Goal: Task Accomplishment & Management: Complete application form

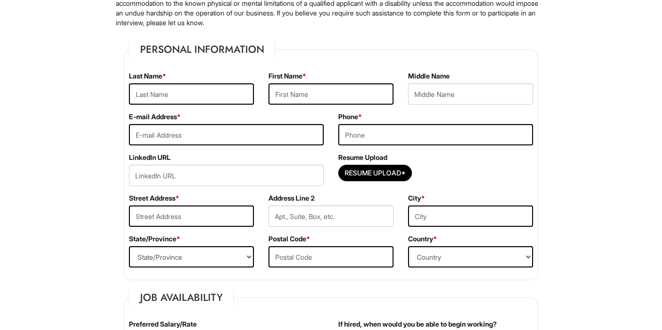
scroll to position [127, 0]
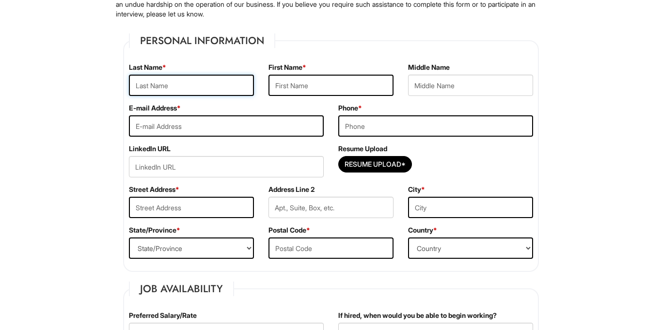
click at [243, 94] on input "text" at bounding box center [191, 85] width 125 height 21
type input "Sadia"
type input "Moshammat"
type input "[EMAIL_ADDRESS][DOMAIN_NAME]"
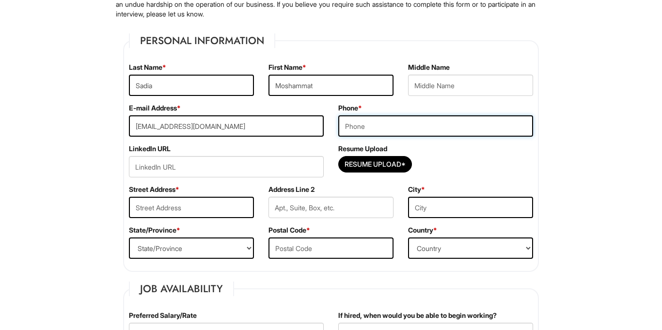
type input "8623872670"
type input "[STREET_ADDRESS]"
type input "Paterson"
select select "NJ"
type input "07502"
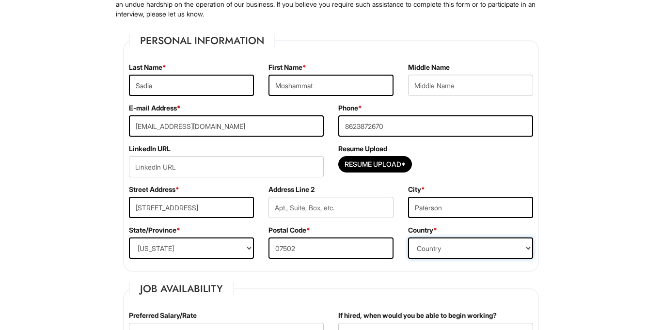
select select "[GEOGRAPHIC_DATA]"
click at [223, 87] on input "Sadia" at bounding box center [191, 85] width 125 height 21
type input "Moshammat"
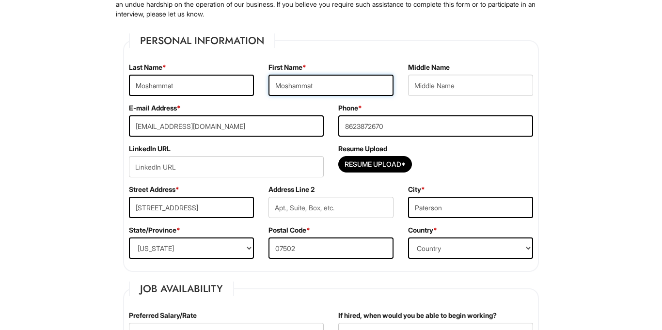
click at [331, 87] on input "Moshammat" at bounding box center [331, 85] width 125 height 21
type input "Sadia"
click at [430, 88] on input "text" at bounding box center [470, 85] width 125 height 21
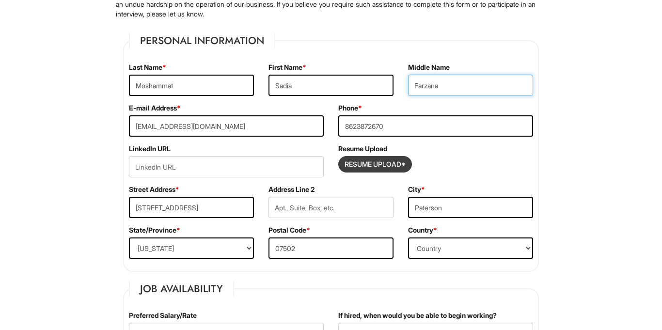
type input "Farzana"
click at [349, 163] on input "Resume Upload*" at bounding box center [375, 165] width 73 height 16
type input "C:\fakepath\Resume202507261259.pdf"
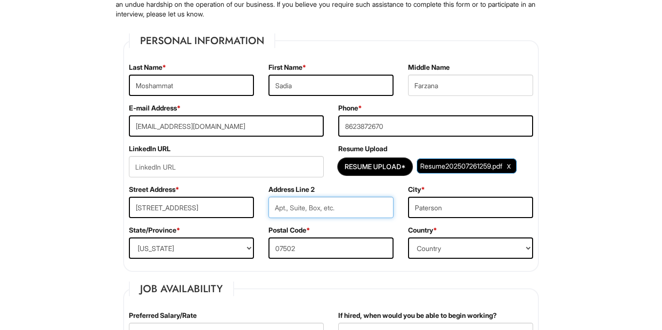
click at [345, 211] on input "text" at bounding box center [331, 207] width 125 height 21
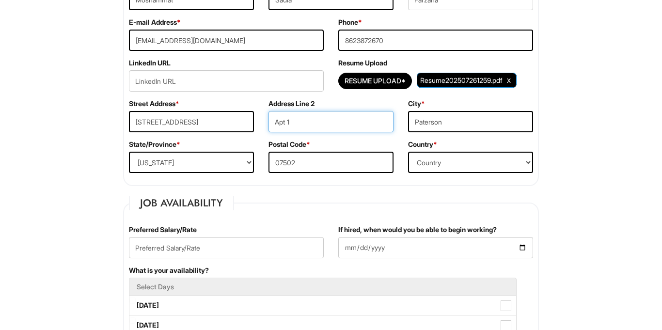
scroll to position [258, 0]
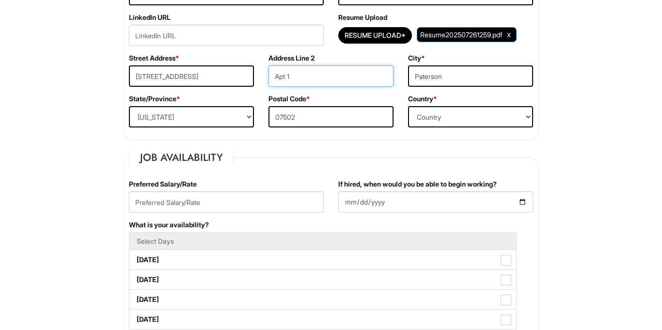
type input "Apt 1"
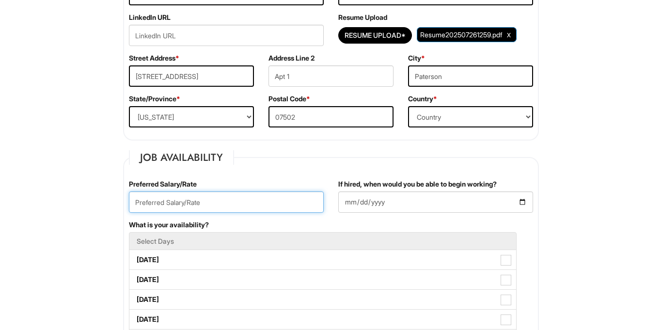
click at [303, 201] on input "text" at bounding box center [226, 202] width 195 height 21
type input "("
type input ")"
type input "$15"
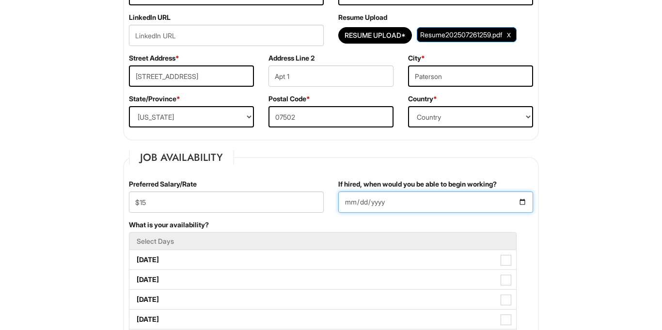
click at [427, 202] on input "If hired, when would you be able to begin working?" at bounding box center [435, 202] width 195 height 21
click at [519, 203] on input "If hired, when would you be able to begin working?" at bounding box center [435, 202] width 195 height 21
type input "[DATE]"
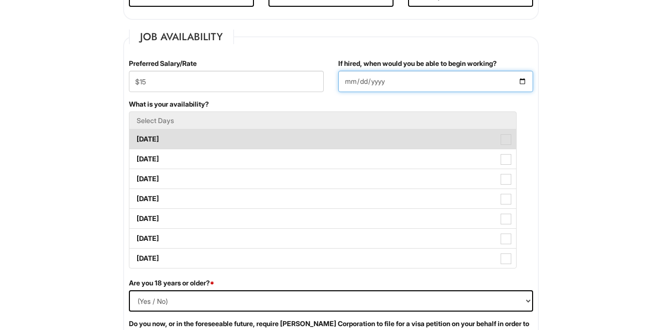
scroll to position [383, 0]
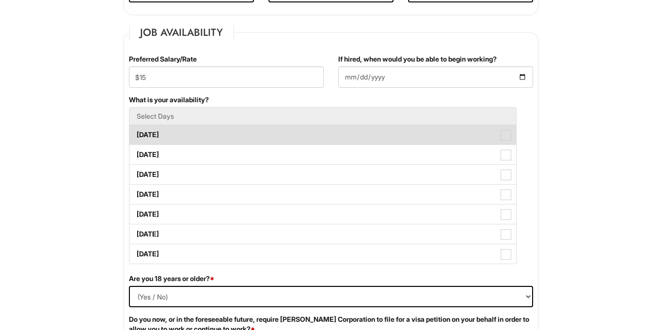
click at [235, 138] on label "[DATE]" at bounding box center [322, 134] width 387 height 19
click at [136, 133] on Available_Monday "[DATE]" at bounding box center [132, 130] width 6 height 6
checkbox Available_Monday "true"
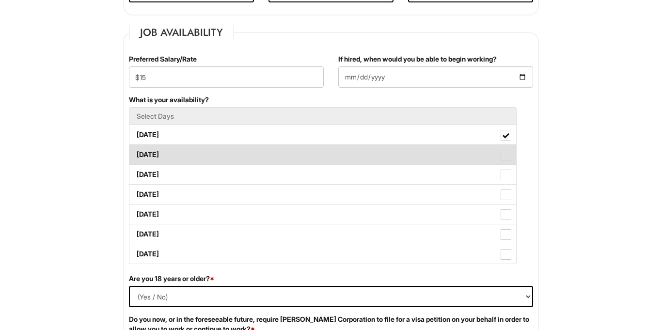
click at [233, 148] on label "[DATE]" at bounding box center [322, 154] width 387 height 19
click at [136, 148] on Available_Tuesday "[DATE]" at bounding box center [132, 150] width 6 height 6
checkbox Available_Tuesday "true"
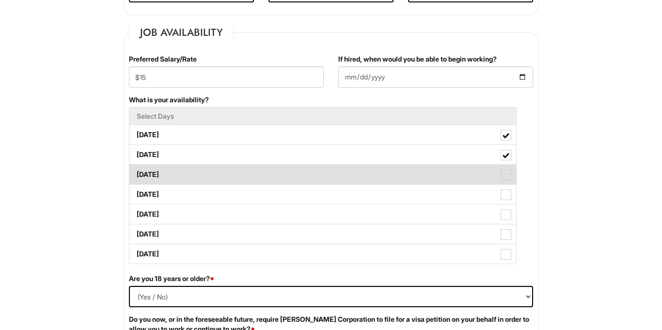
click at [226, 169] on label "[DATE]" at bounding box center [322, 174] width 387 height 19
click at [136, 169] on Available_Wednesday "[DATE]" at bounding box center [132, 170] width 6 height 6
checkbox Available_Wednesday "true"
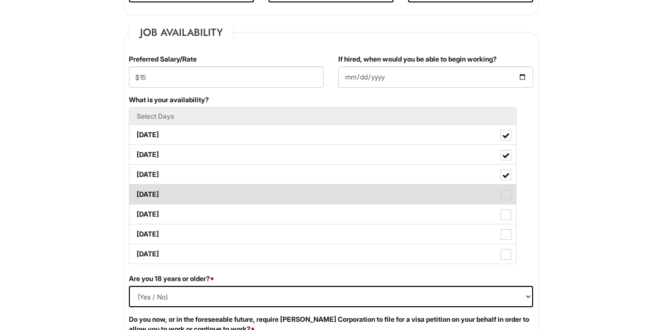
click at [222, 192] on label "[DATE]" at bounding box center [322, 194] width 387 height 19
click at [136, 192] on Available_Thursday "[DATE]" at bounding box center [132, 190] width 6 height 6
checkbox Available_Thursday "true"
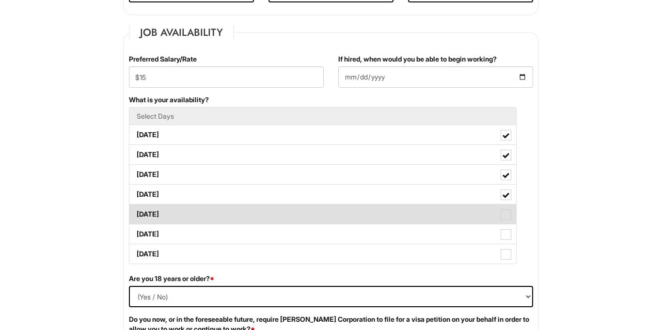
click at [219, 213] on label "[DATE]" at bounding box center [322, 214] width 387 height 19
click at [136, 213] on Available_Friday "[DATE]" at bounding box center [132, 210] width 6 height 6
checkbox Available_Friday "true"
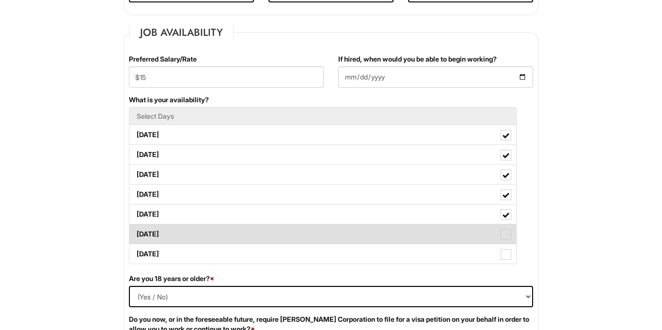
click at [218, 232] on label "[DATE]" at bounding box center [322, 234] width 387 height 19
click at [136, 232] on Available_Saturday "[DATE]" at bounding box center [132, 229] width 6 height 6
checkbox Available_Saturday "true"
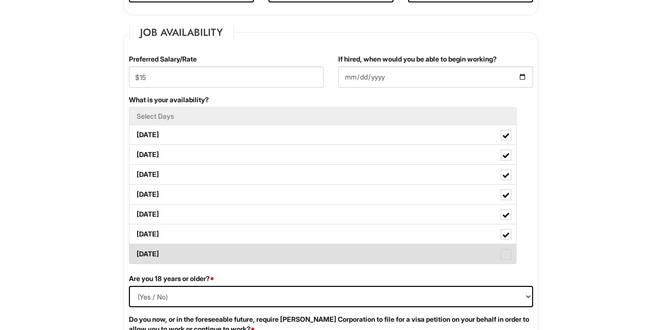
click at [218, 252] on label "[DATE]" at bounding box center [322, 253] width 387 height 19
click at [136, 252] on Available_Sunday "[DATE]" at bounding box center [132, 249] width 6 height 6
checkbox Available_Sunday "true"
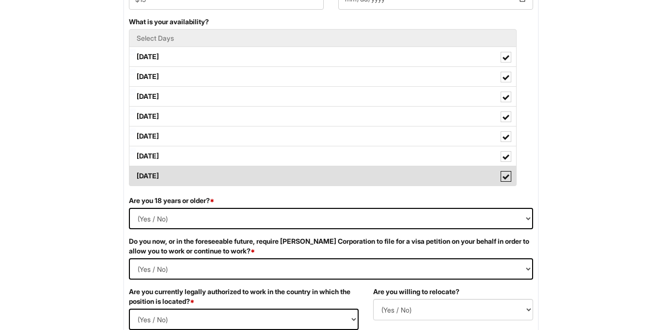
scroll to position [463, 0]
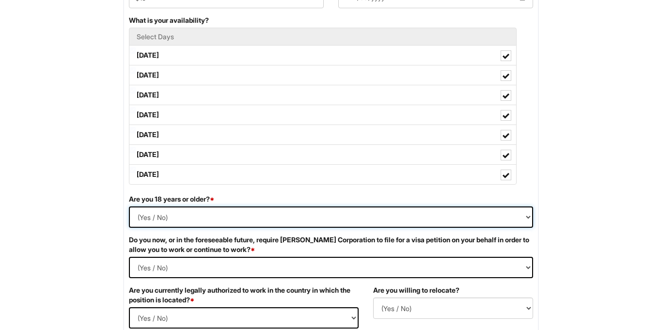
click at [188, 220] on select "(Yes / No) Yes No" at bounding box center [331, 217] width 404 height 21
select select "Yes"
click at [129, 207] on select "(Yes / No) Yes No" at bounding box center [331, 217] width 404 height 21
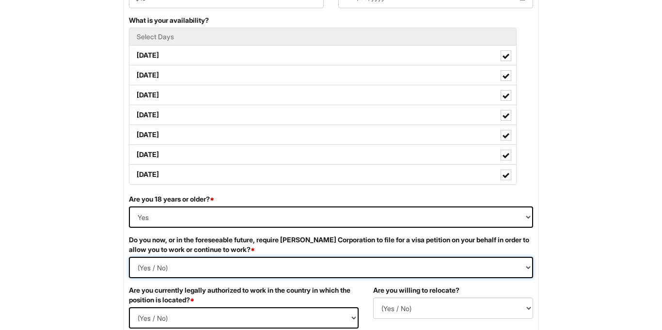
click at [171, 269] on Required "(Yes / No) Yes No" at bounding box center [331, 267] width 404 height 21
select Required "No"
click at [129, 257] on Required "(Yes / No) Yes No" at bounding box center [331, 267] width 404 height 21
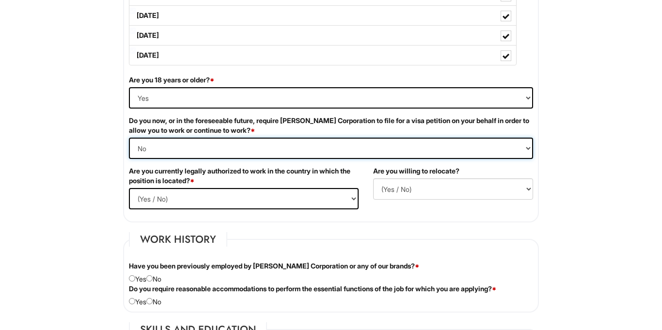
scroll to position [584, 0]
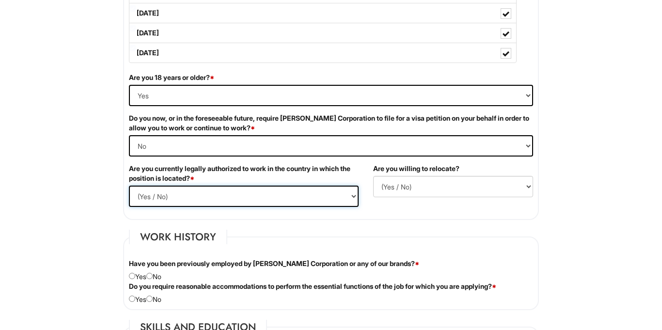
click at [269, 189] on select "(Yes / No) Yes No" at bounding box center [244, 196] width 230 height 21
select select "Yes"
click at [129, 186] on select "(Yes / No) Yes No" at bounding box center [244, 196] width 230 height 21
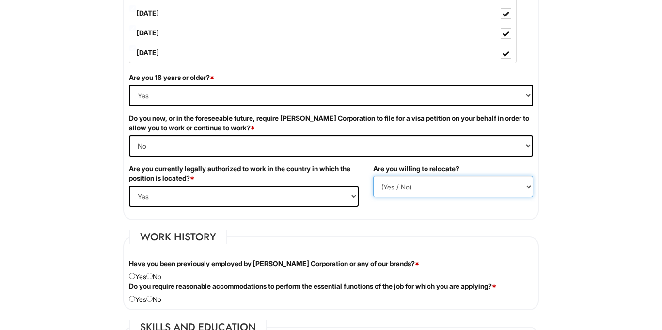
click at [404, 190] on select "(Yes / No) No Yes" at bounding box center [453, 186] width 160 height 21
select select "N"
click at [373, 176] on select "(Yes / No) No Yes" at bounding box center [453, 186] width 160 height 21
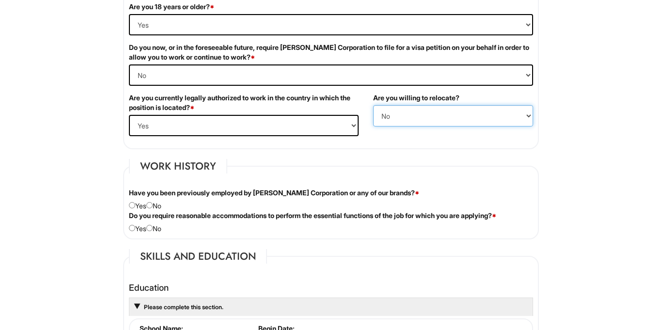
scroll to position [656, 0]
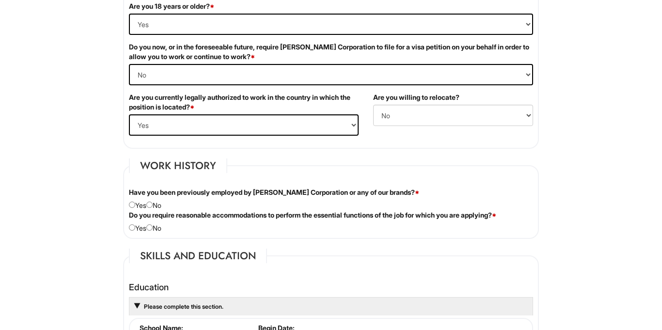
click at [160, 208] on div "Have you been previously employed by [PERSON_NAME] Corporation or any of our br…" at bounding box center [331, 199] width 419 height 23
click at [153, 207] on input "radio" at bounding box center [149, 205] width 6 height 6
radio input "true"
click at [436, 109] on select "(Yes / No) No Yes" at bounding box center [453, 115] width 160 height 21
select select "Y"
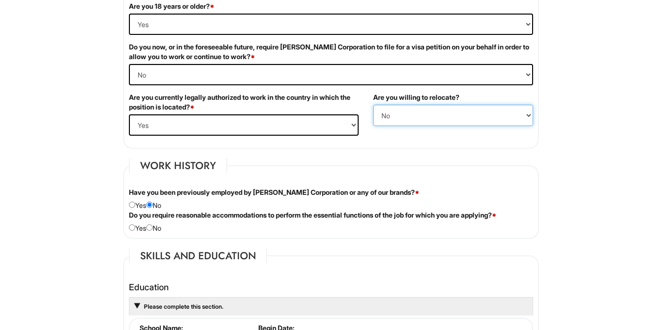
click at [373, 105] on select "(Yes / No) No Yes" at bounding box center [453, 115] width 160 height 21
click at [153, 227] on input "radio" at bounding box center [149, 228] width 6 height 6
radio input "true"
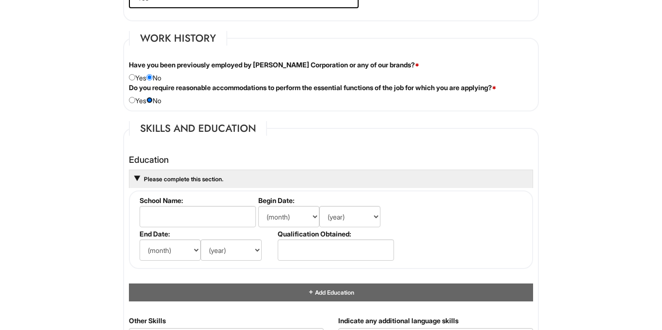
scroll to position [784, 0]
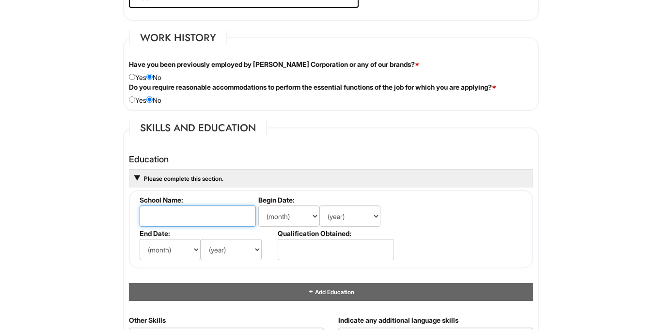
click at [167, 223] on input "text" at bounding box center [198, 216] width 116 height 21
type input "[GEOGRAPHIC_DATA]"
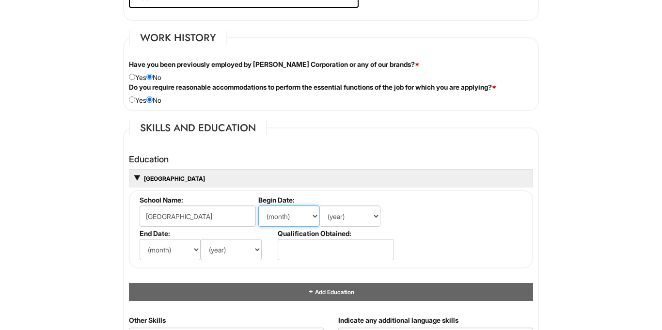
click at [285, 217] on select "(month) Jan Feb Mar Apr May Jun [DATE] Aug Sep Oct Nov Dec" at bounding box center [288, 216] width 61 height 21
select select "7"
click at [258, 206] on select "(month) Jan Feb Mar Apr May Jun [DATE] Aug Sep Oct Nov Dec" at bounding box center [288, 216] width 61 height 21
click at [350, 211] on select "(year) 2029 2028 2027 2026 2025 2024 2023 2022 2021 2020 2019 2018 2017 2016 20…" at bounding box center [350, 216] width 61 height 21
select select "2007"
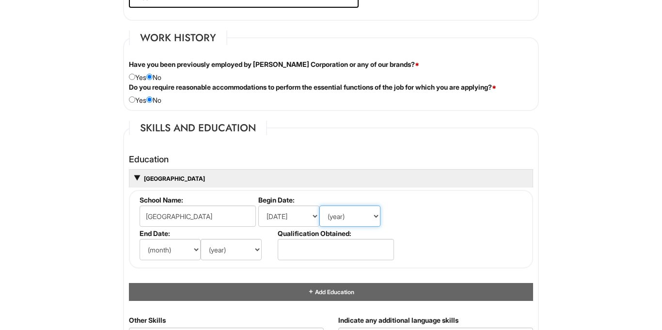
click at [320, 206] on select "(year) 2029 2028 2027 2026 2025 2024 2023 2022 2021 2020 2019 2018 2017 2016 20…" at bounding box center [350, 216] width 61 height 21
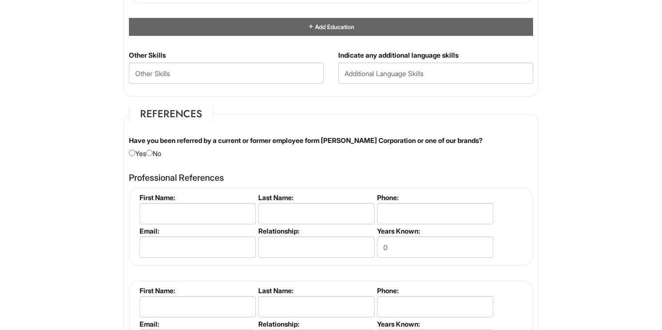
scroll to position [1050, 0]
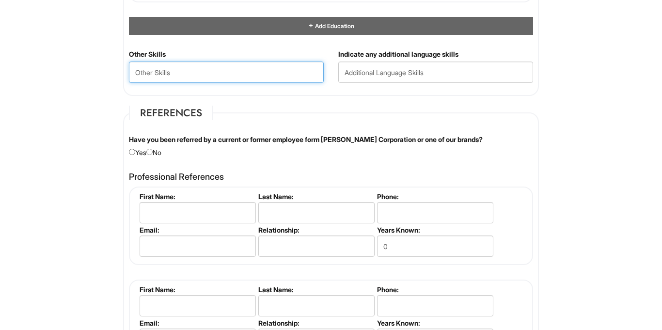
click at [221, 76] on Skills "text" at bounding box center [226, 72] width 195 height 21
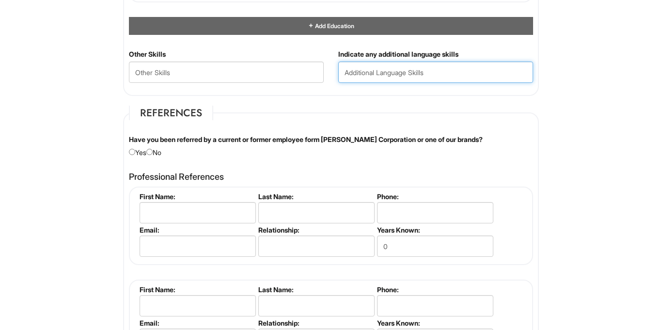
click at [359, 71] on input "text" at bounding box center [435, 72] width 195 height 21
type input "N"
type input "Bengali"
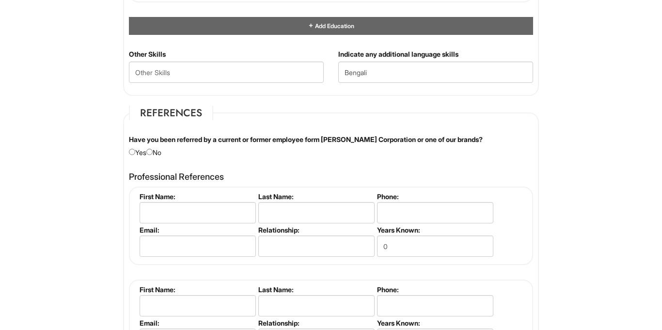
click at [378, 88] on div "Indicate any additional language skills Bengali" at bounding box center [435, 69] width 209 height 41
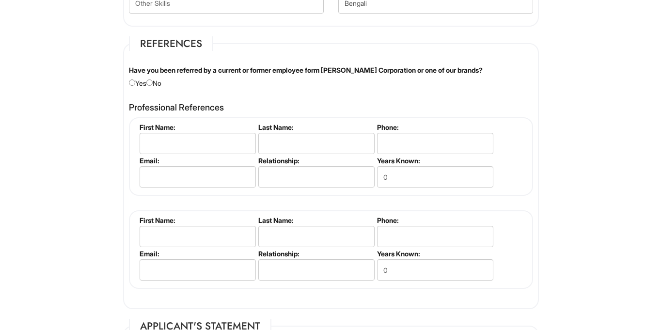
scroll to position [1121, 0]
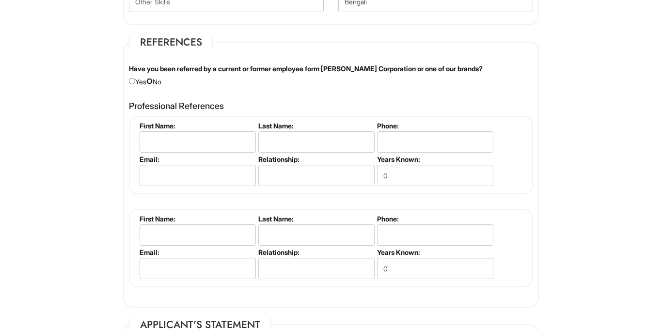
click at [153, 84] on input "radio" at bounding box center [149, 81] width 6 height 6
radio input "true"
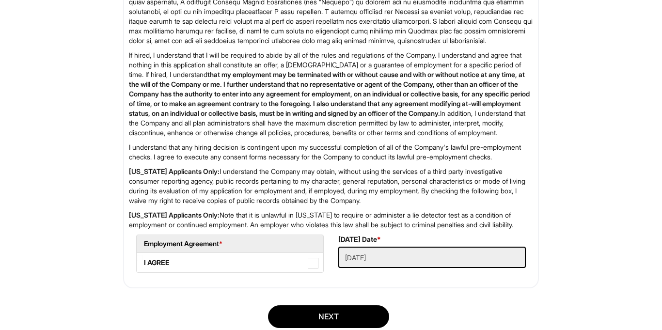
scroll to position [1603, 0]
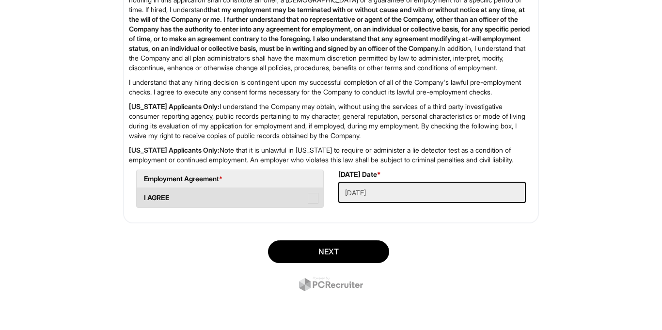
click at [314, 193] on span at bounding box center [313, 198] width 11 height 11
click at [143, 193] on AGREE "I AGREE" at bounding box center [140, 193] width 6 height 6
checkbox AGREE "true"
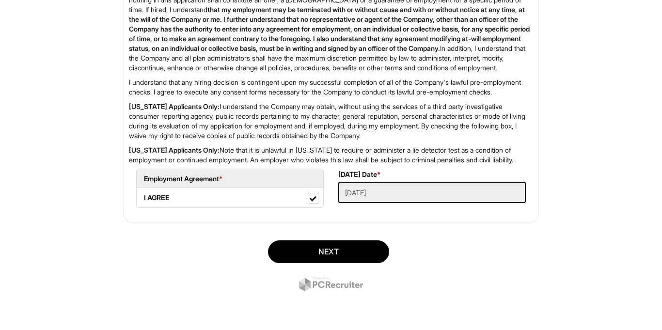
click at [305, 263] on div "Next" at bounding box center [331, 267] width 431 height 68
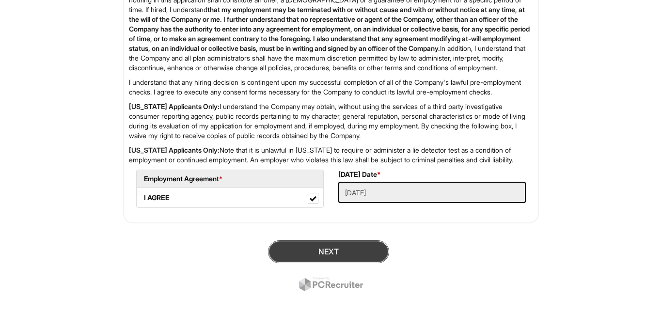
click at [307, 257] on button "Next" at bounding box center [328, 252] width 121 height 23
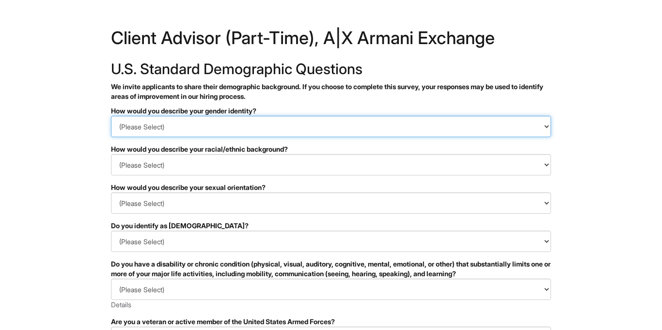
click at [388, 116] on select "(Please Select) Man Woman [DEMOGRAPHIC_DATA] I prefer to self-describe I don't …" at bounding box center [331, 126] width 440 height 21
select select "Woman"
click at [111, 116] on select "(Please Select) Man Woman [DEMOGRAPHIC_DATA] I prefer to self-describe I don't …" at bounding box center [331, 126] width 440 height 21
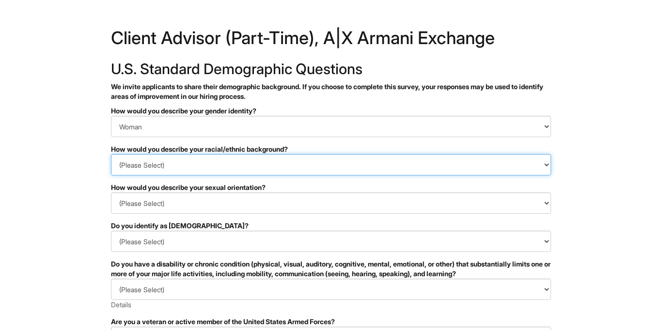
click at [300, 168] on select "(Please Select) [DEMOGRAPHIC_DATA] or of [DEMOGRAPHIC_DATA] descent [DEMOGRAPHI…" at bounding box center [331, 164] width 440 height 21
select select "South Asian"
click at [111, 154] on select "(Please Select) [DEMOGRAPHIC_DATA] or of [DEMOGRAPHIC_DATA] descent [DEMOGRAPHI…" at bounding box center [331, 164] width 440 height 21
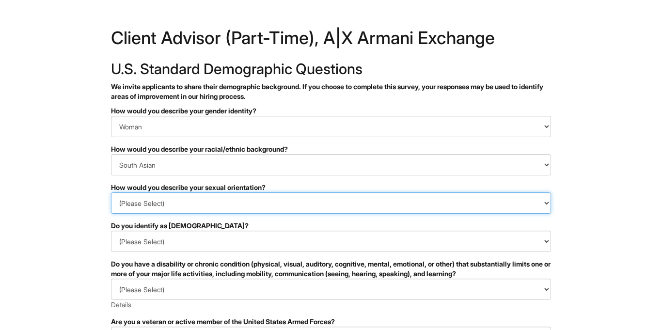
click at [231, 206] on select "(Please Select) [DEMOGRAPHIC_DATA] [DEMOGRAPHIC_DATA] and/or [DEMOGRAPHIC_DATA]…" at bounding box center [331, 203] width 440 height 21
select select "[DEMOGRAPHIC_DATA]"
click at [111, 193] on select "(Please Select) [DEMOGRAPHIC_DATA] [DEMOGRAPHIC_DATA] and/or [DEMOGRAPHIC_DATA]…" at bounding box center [331, 203] width 440 height 21
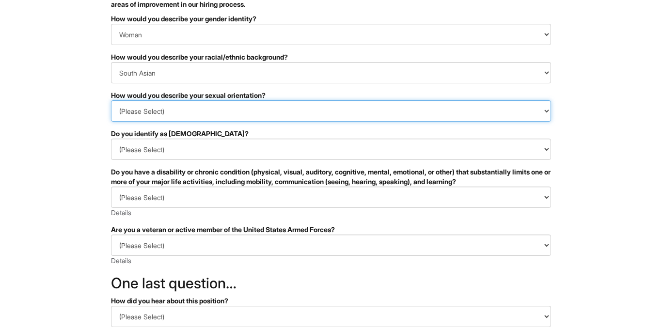
scroll to position [93, 0]
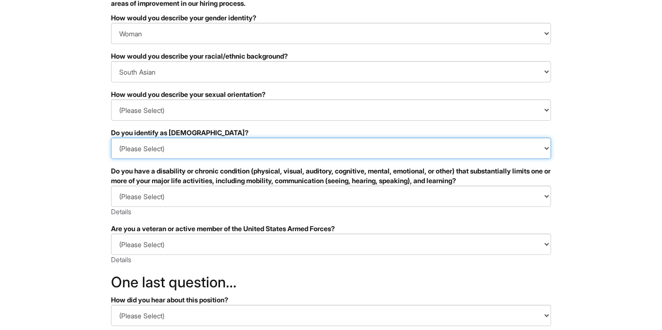
click at [170, 149] on select "(Please Select) Yes No I prefer to self-describe I don't wish to answer" at bounding box center [331, 148] width 440 height 21
select select "No"
click at [111, 138] on select "(Please Select) Yes No I prefer to self-describe I don't wish to answer" at bounding box center [331, 148] width 440 height 21
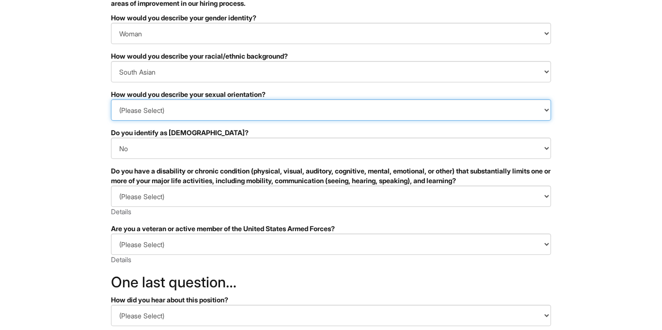
click at [201, 102] on select "(Please Select) [DEMOGRAPHIC_DATA] [DEMOGRAPHIC_DATA] and/or [DEMOGRAPHIC_DATA]…" at bounding box center [331, 109] width 440 height 21
click at [111, 99] on select "(Please Select) [DEMOGRAPHIC_DATA] [DEMOGRAPHIC_DATA] and/or [DEMOGRAPHIC_DATA]…" at bounding box center [331, 109] width 440 height 21
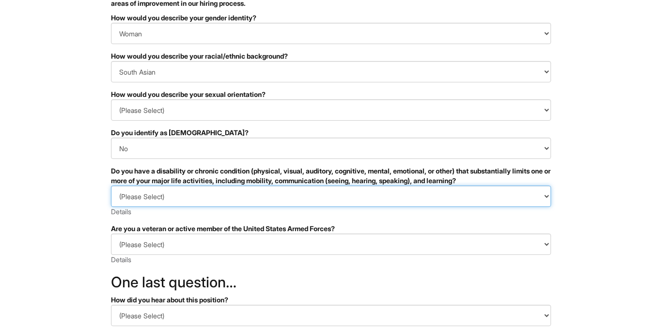
click at [180, 191] on select "(Please Select) YES, I HAVE A DISABILITY (or previously had a disability) NO, I…" at bounding box center [331, 196] width 440 height 21
select select "NO, I DON'T HAVE A DISABILITY"
click at [111, 186] on select "(Please Select) YES, I HAVE A DISABILITY (or previously had a disability) NO, I…" at bounding box center [331, 196] width 440 height 21
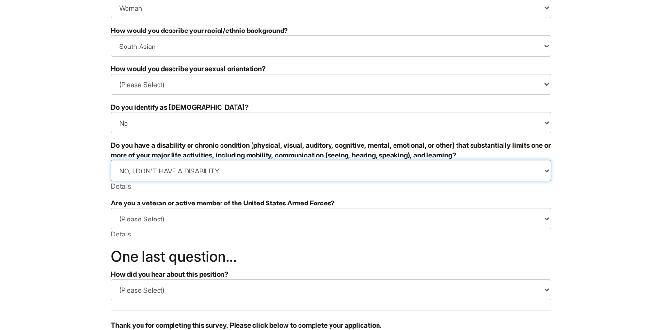
scroll to position [122, 0]
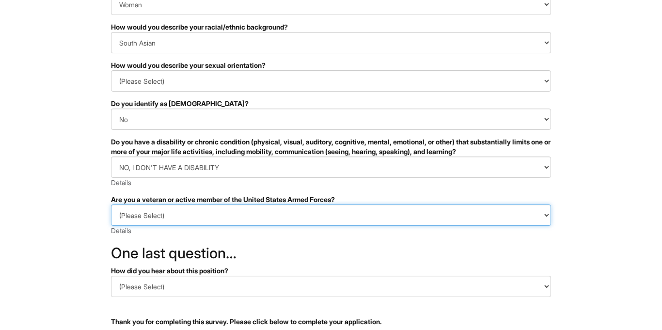
click at [182, 216] on select "(Please Select) I IDENTIFY AS ONE OR MORE OF THE CLASSIFICATIONS OF PROTECTED V…" at bounding box center [331, 215] width 440 height 21
select select "I AM NOT A PROTECTED VETERAN"
click at [111, 205] on select "(Please Select) I IDENTIFY AS ONE OR MORE OF THE CLASSIFICATIONS OF PROTECTED V…" at bounding box center [331, 215] width 440 height 21
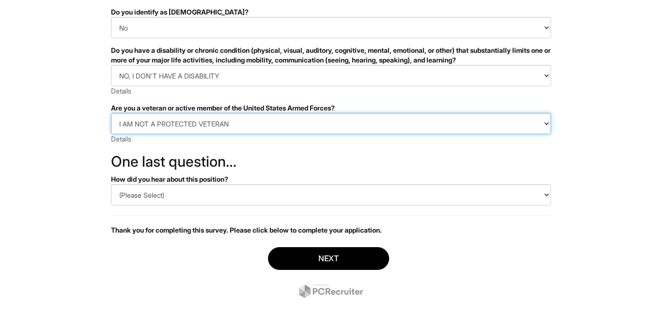
scroll to position [216, 0]
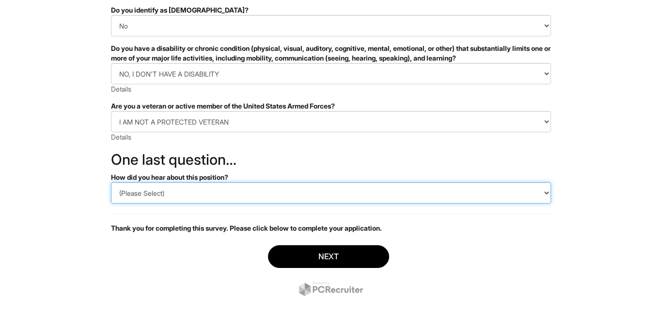
click at [184, 192] on select "(Please Select) CareerBuilder Indeed LinkedIn Monster Referral Other" at bounding box center [331, 192] width 440 height 21
select select "Indeed"
click at [111, 182] on select "(Please Select) CareerBuilder Indeed LinkedIn Monster Referral Other" at bounding box center [331, 192] width 440 height 21
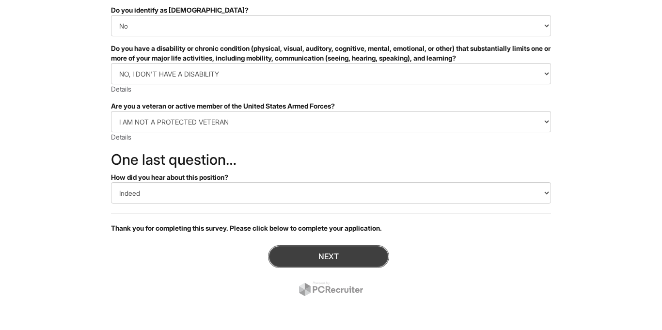
click at [291, 251] on button "Next" at bounding box center [328, 256] width 121 height 23
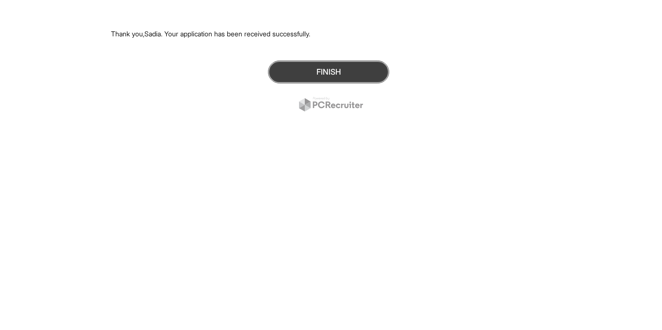
click at [302, 65] on button "Finish" at bounding box center [328, 72] width 121 height 23
